Goal: Task Accomplishment & Management: Use online tool/utility

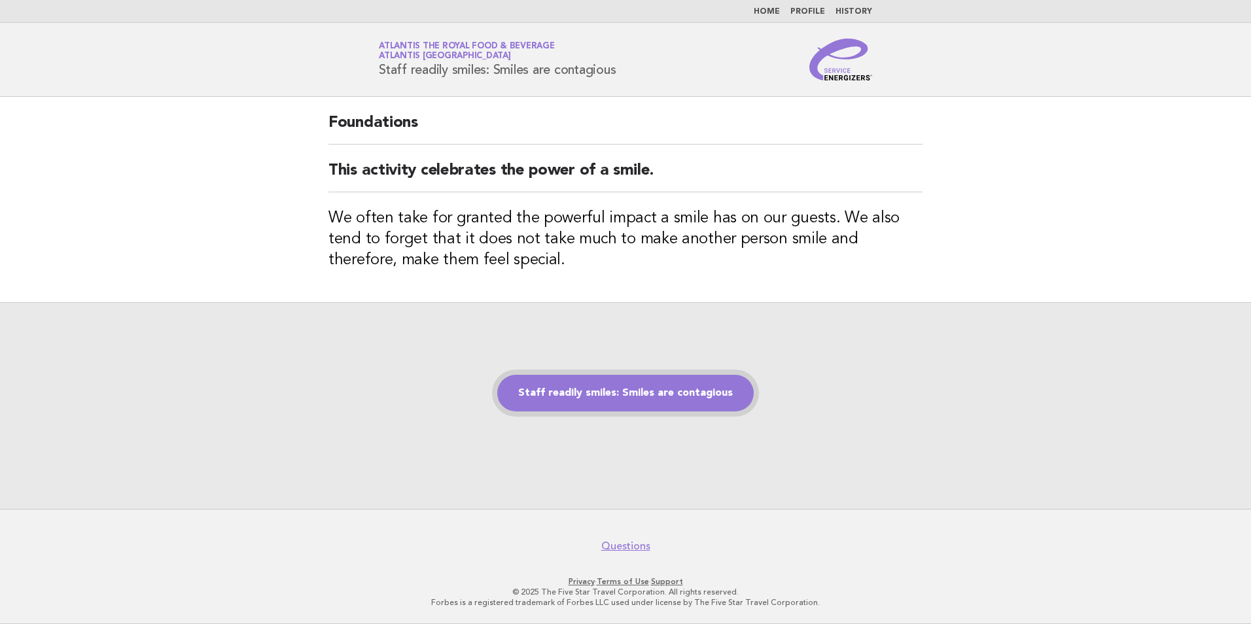
click at [660, 382] on link "Staff readily smiles: Smiles are contagious" at bounding box center [625, 393] width 257 height 37
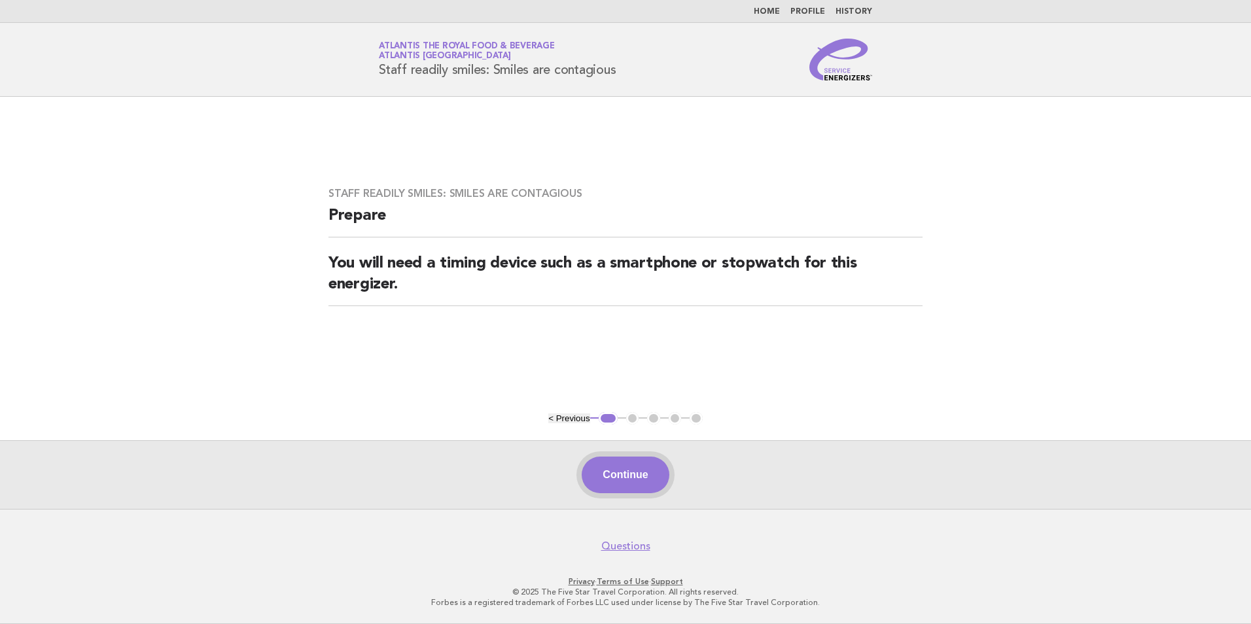
click at [639, 481] on button "Continue" at bounding box center [625, 475] width 87 height 37
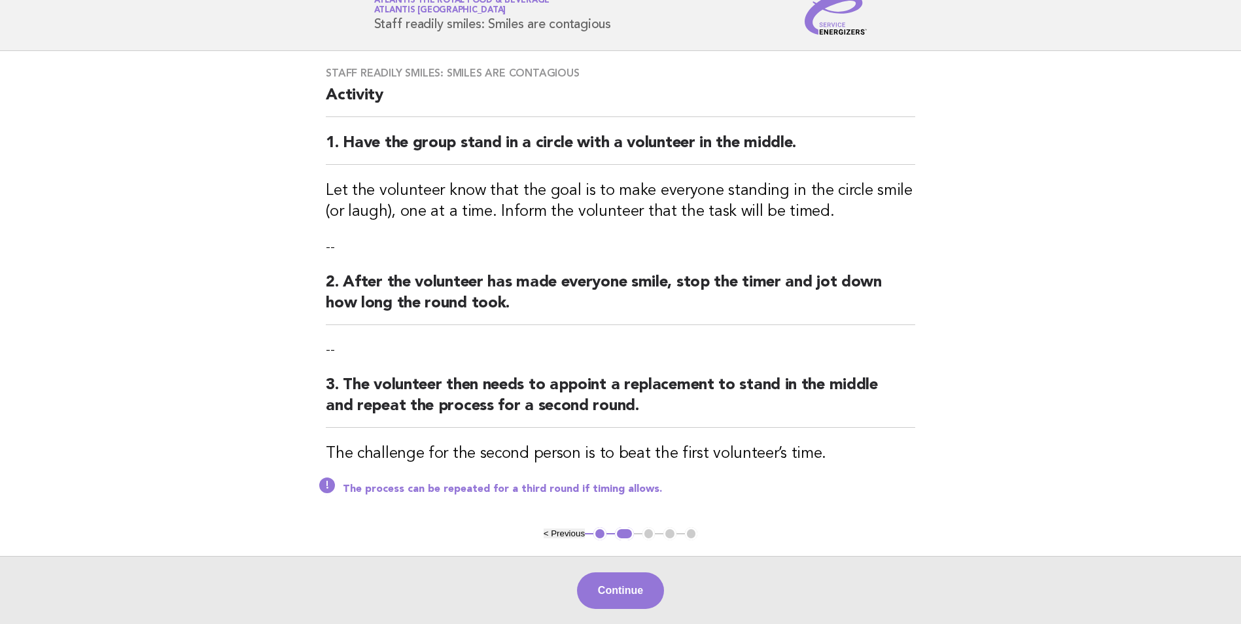
scroll to position [65, 0]
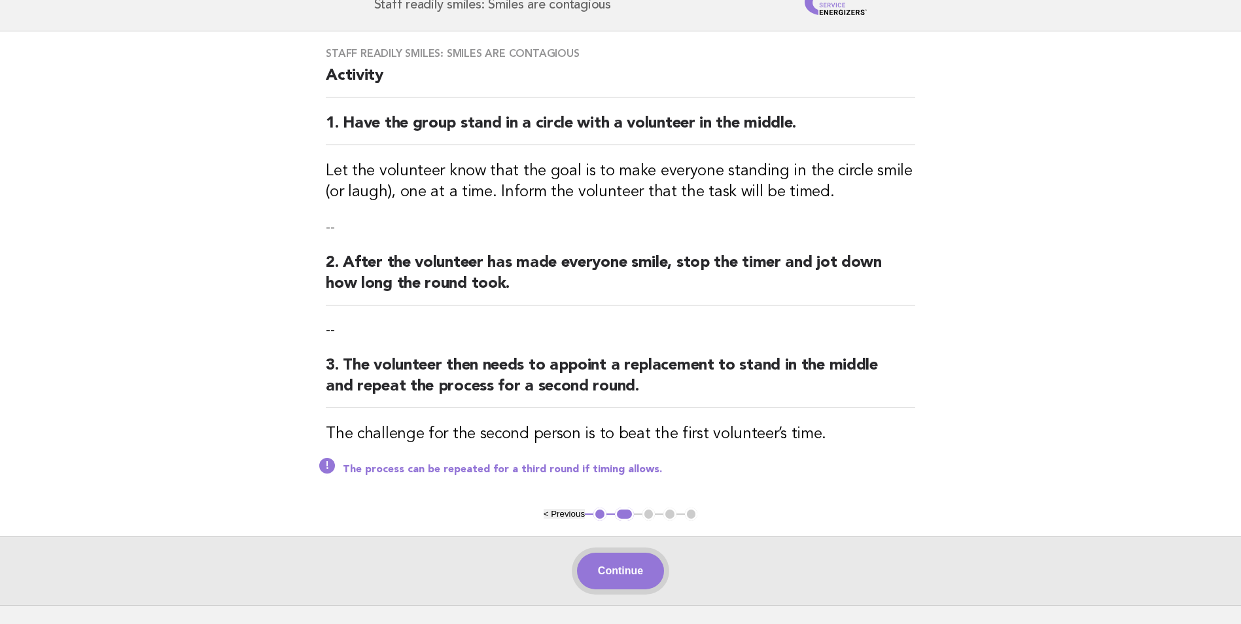
click at [631, 571] on button "Continue" at bounding box center [620, 571] width 87 height 37
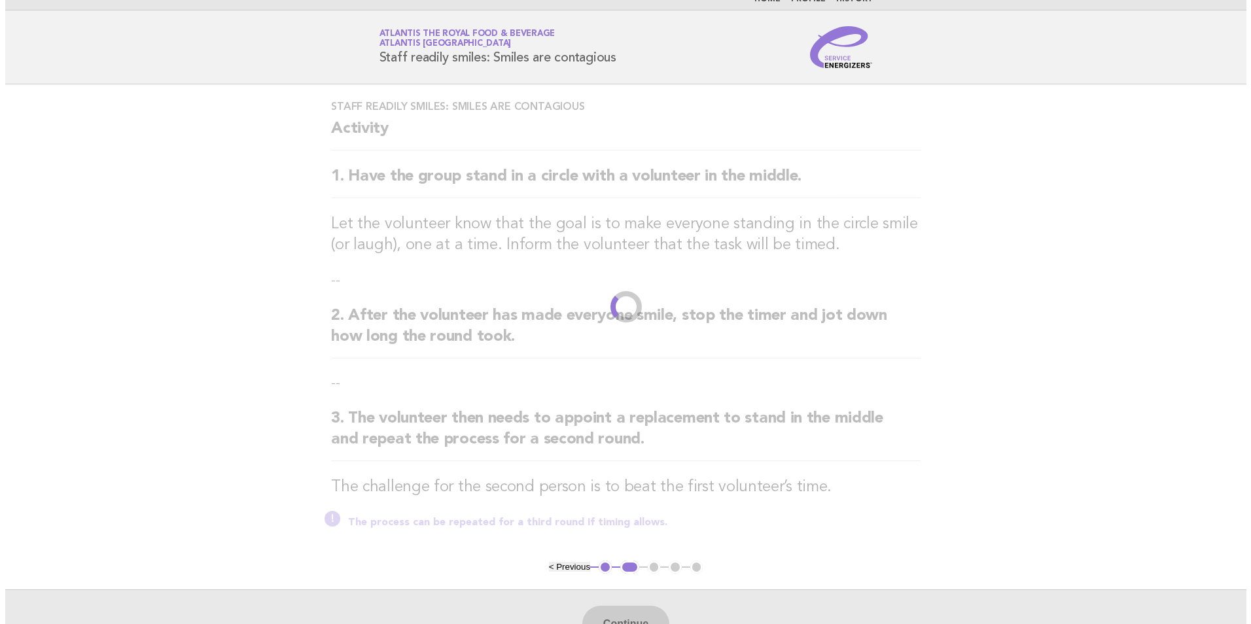
scroll to position [0, 0]
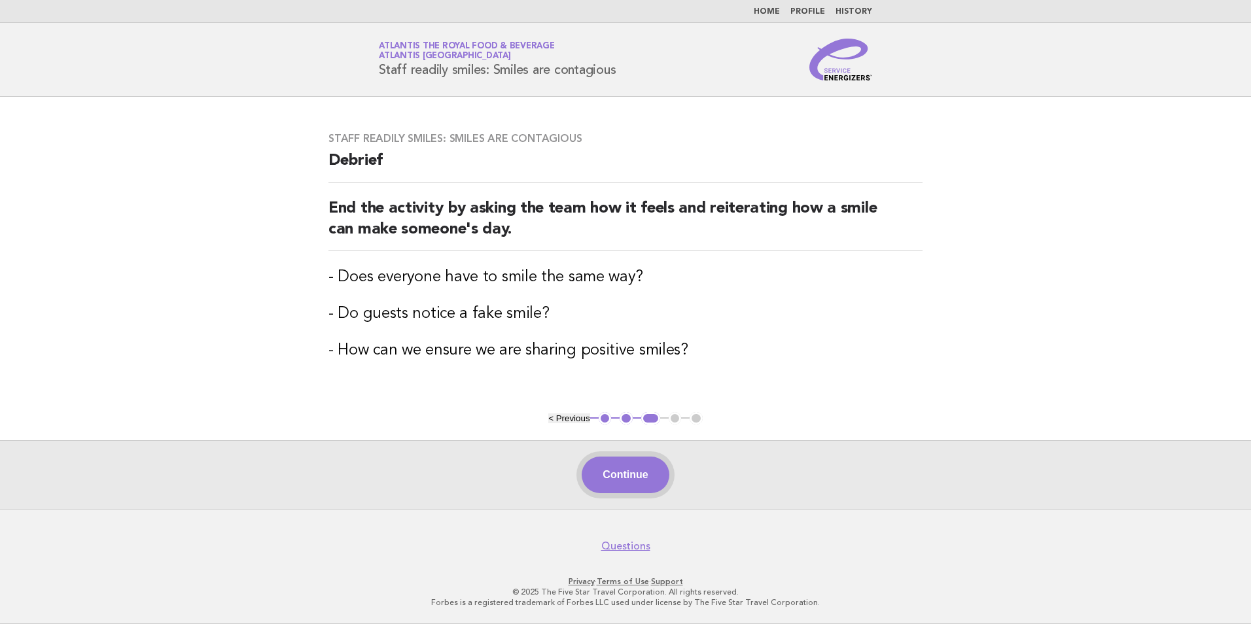
click at [624, 471] on button "Continue" at bounding box center [625, 475] width 87 height 37
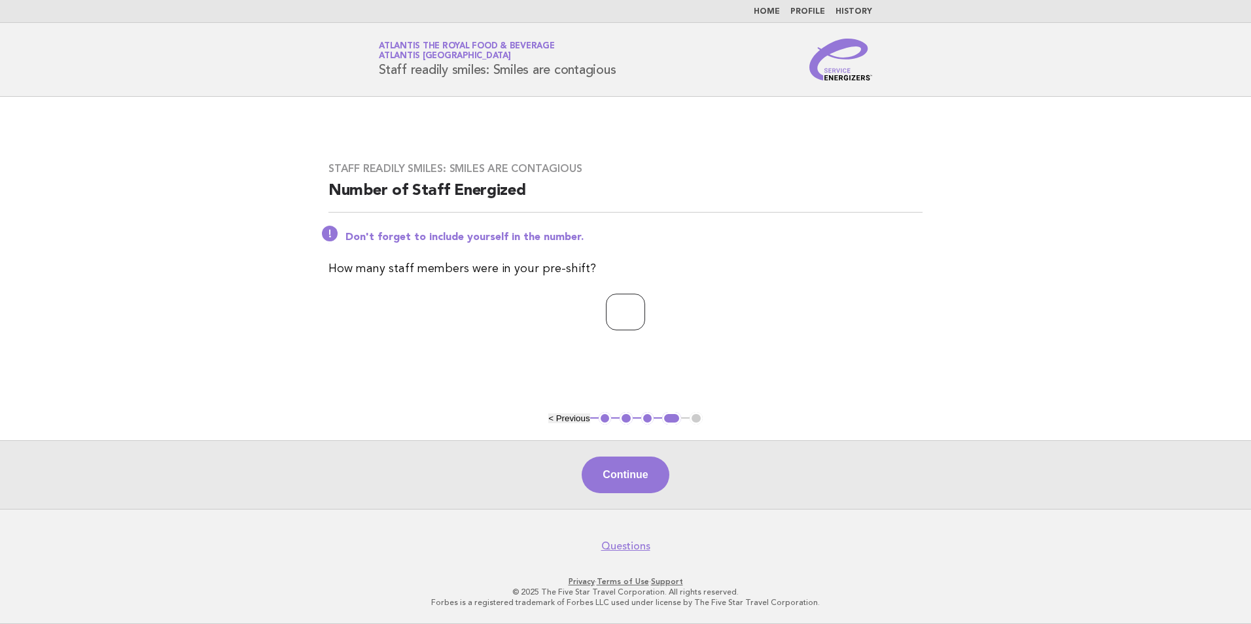
click at [645, 310] on input "*" at bounding box center [625, 312] width 39 height 37
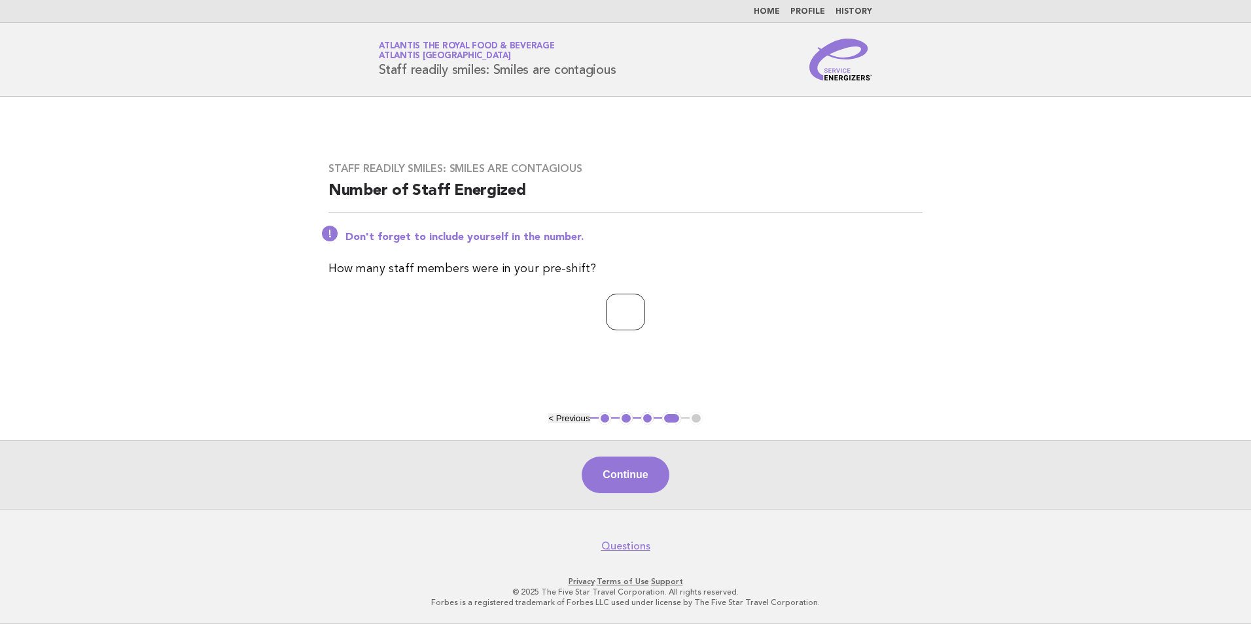
click at [645, 310] on input "*" at bounding box center [625, 312] width 39 height 37
type input "**"
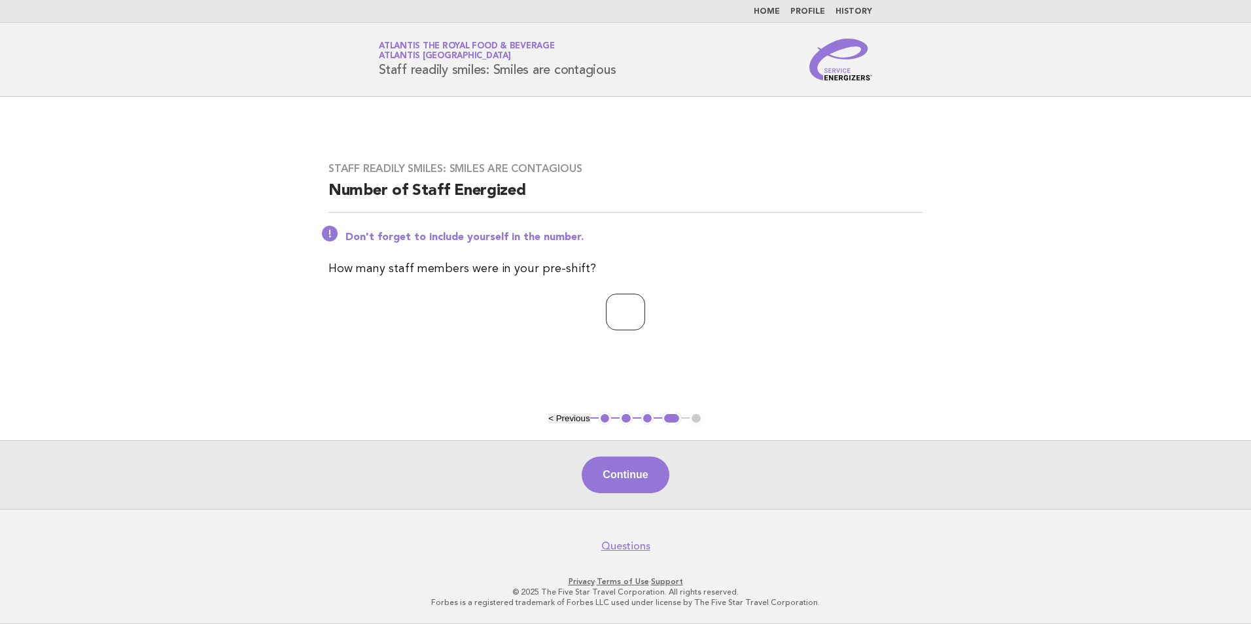
click at [645, 310] on input "**" at bounding box center [625, 312] width 39 height 37
drag, startPoint x: 614, startPoint y: 491, endPoint x: 614, endPoint y: 482, distance: 9.8
click at [614, 492] on button "Continue" at bounding box center [625, 475] width 87 height 37
